Goal: Check status

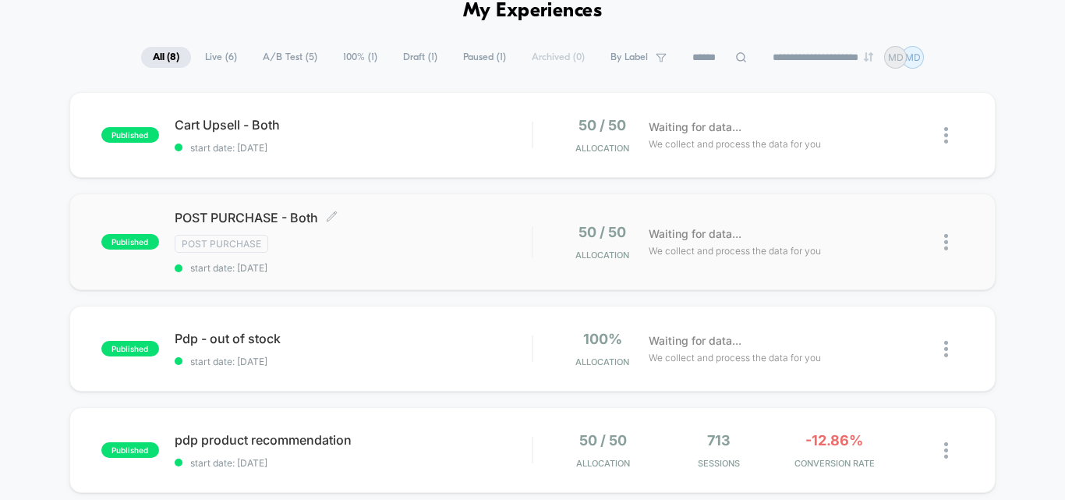
click at [365, 232] on div "POST PURCHASE - Both Click to edit experience details Click to edit experience …" at bounding box center [353, 242] width 357 height 64
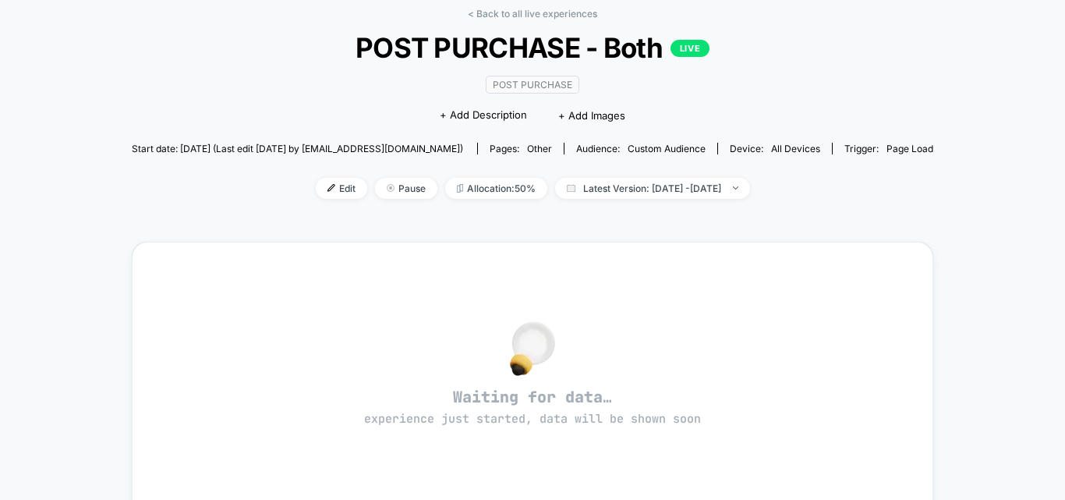
scroll to position [64, 0]
